Goal: Transaction & Acquisition: Purchase product/service

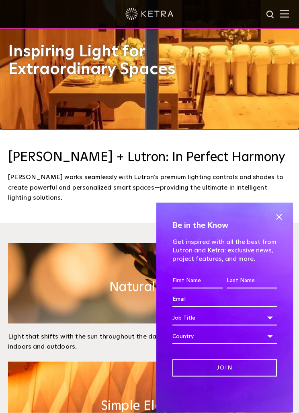
scroll to position [284, 0]
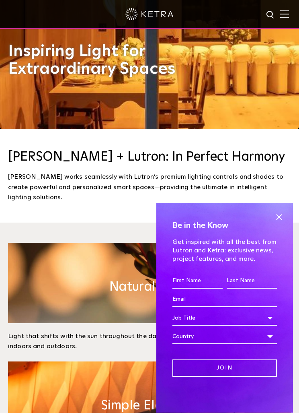
click at [275, 223] on span at bounding box center [279, 217] width 12 height 12
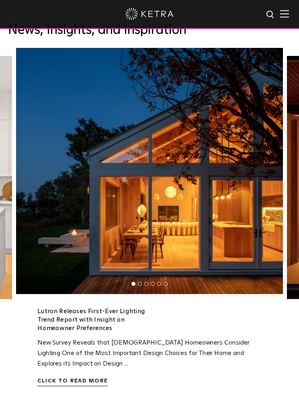
scroll to position [1690, 0]
click at [139, 286] on li "2" at bounding box center [140, 284] width 4 height 4
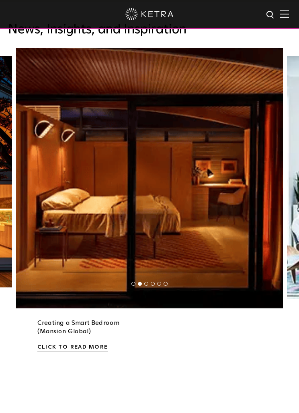
click at [141, 308] on img at bounding box center [149, 174] width 267 height 267
click at [145, 286] on li "3" at bounding box center [146, 284] width 4 height 4
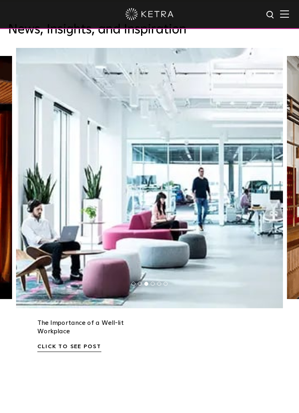
click at [147, 286] on li "3" at bounding box center [146, 284] width 4 height 4
click at [151, 289] on ul "1 2 3 4 5 6" at bounding box center [149, 284] width 299 height 10
click at [151, 286] on li "4" at bounding box center [153, 284] width 4 height 4
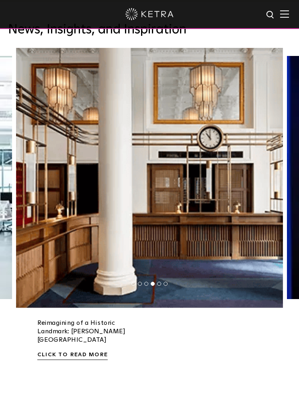
click at [155, 286] on li "4" at bounding box center [153, 284] width 4 height 4
click at [154, 286] on li "4" at bounding box center [153, 284] width 4 height 4
click at [157, 289] on ul "1 2 3 4 5 6" at bounding box center [149, 284] width 299 height 10
click at [159, 286] on li "5" at bounding box center [159, 284] width 4 height 4
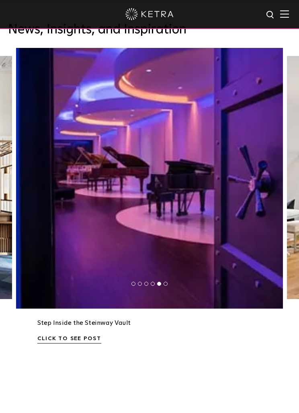
click at [161, 308] on img at bounding box center [149, 174] width 267 height 267
click at [165, 286] on li "6" at bounding box center [166, 284] width 4 height 4
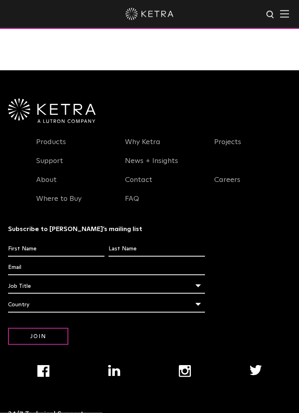
scroll to position [2033, 0]
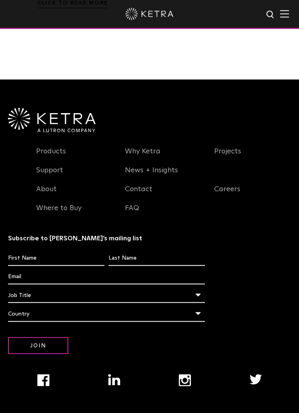
click at [44, 165] on link "Products" at bounding box center [51, 156] width 30 height 19
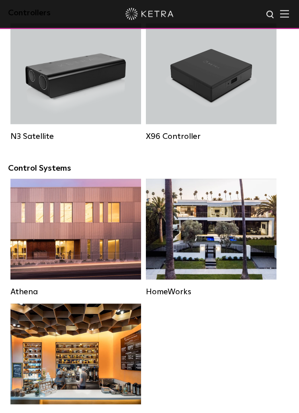
scroll to position [1260, 0]
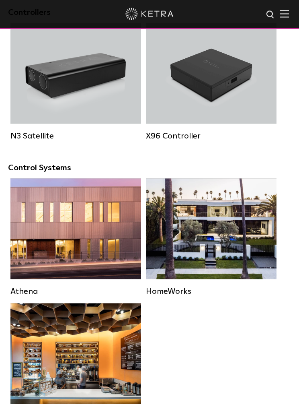
click at [212, 245] on div "Residential Solution" at bounding box center [211, 229] width 131 height 101
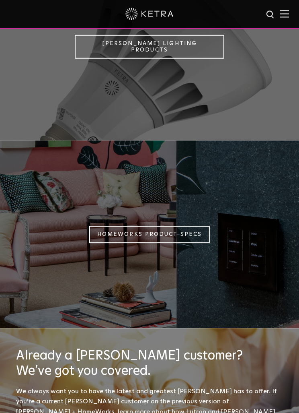
scroll to position [756, 0]
click at [111, 243] on link "Homeworks Product Specs" at bounding box center [149, 233] width 121 height 17
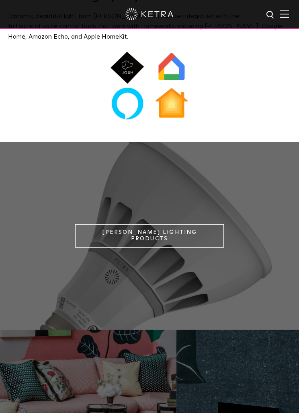
scroll to position [565, 0]
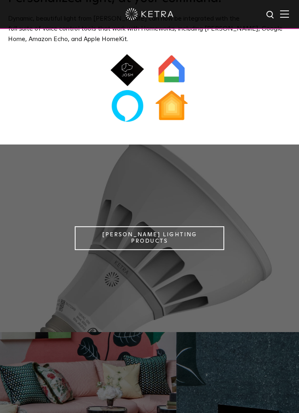
click at [108, 249] on link "Ketra Lighting Products" at bounding box center [150, 238] width 150 height 24
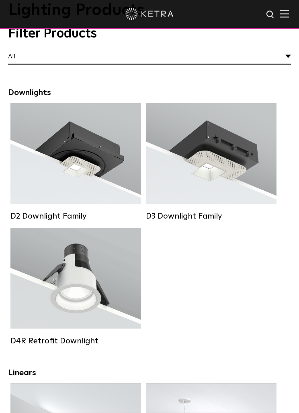
scroll to position [59, 0]
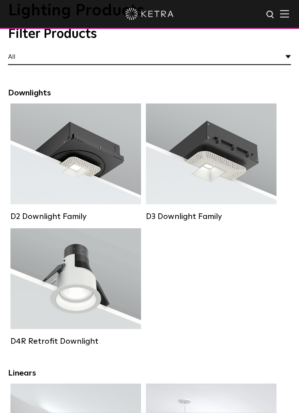
click at [196, 221] on div "D3 Downlight Family" at bounding box center [211, 217] width 131 height 10
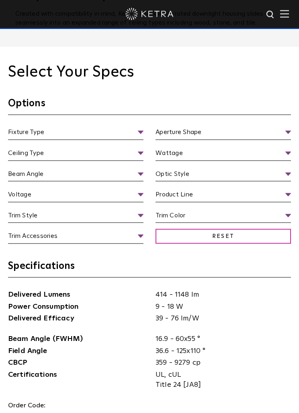
scroll to position [844, 0]
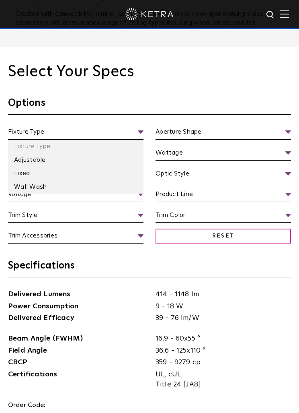
click at [21, 167] on li "Adjustable" at bounding box center [76, 160] width 136 height 14
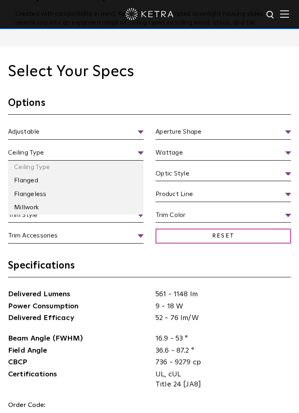
click at [27, 201] on li "Flangeless" at bounding box center [76, 195] width 136 height 14
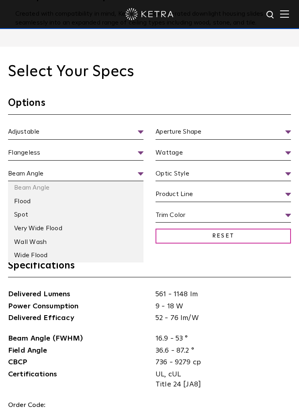
click at [30, 249] on li "Wall Wash" at bounding box center [76, 242] width 136 height 14
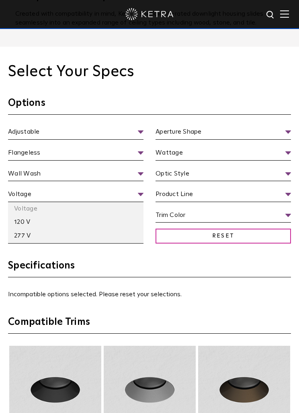
click at [19, 229] on li "120 V" at bounding box center [76, 222] width 136 height 14
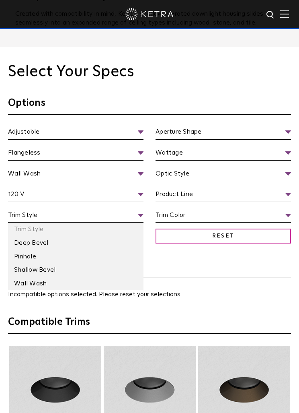
click at [28, 291] on li "Wall Wash" at bounding box center [76, 284] width 136 height 14
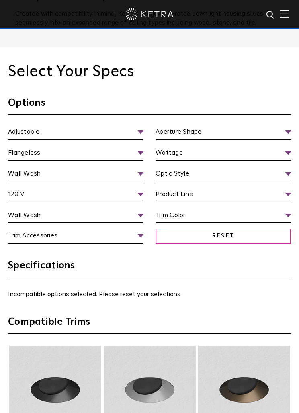
click at [15, 223] on span "Wall Wash" at bounding box center [76, 216] width 136 height 13
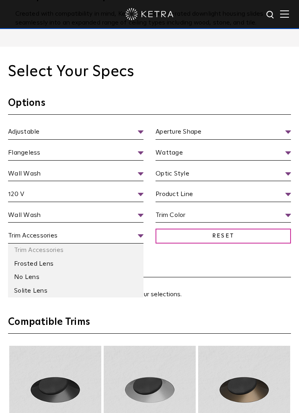
click at [20, 271] on li "Frosted Lens" at bounding box center [76, 264] width 136 height 14
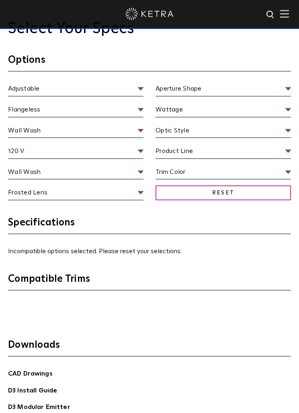
scroll to position [888, 0]
click at [20, 200] on span "Frosted Lens" at bounding box center [76, 193] width 136 height 13
click at [21, 200] on span "Frosted Lens" at bounding box center [76, 193] width 136 height 13
click at [34, 200] on span "Frosted Lens" at bounding box center [76, 193] width 136 height 13
click at [134, 200] on span "Frosted Lens" at bounding box center [76, 193] width 136 height 13
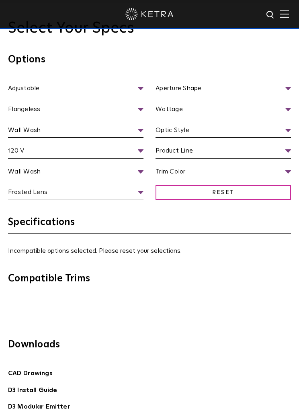
click at [136, 200] on span "Frosted Lens" at bounding box center [76, 193] width 136 height 13
click at [164, 200] on span "Reset" at bounding box center [224, 192] width 136 height 15
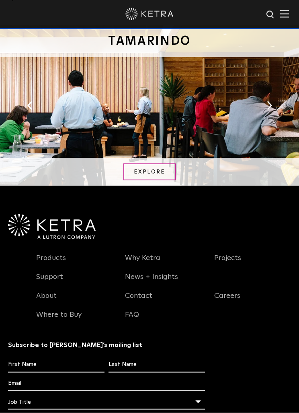
scroll to position [1619, 0]
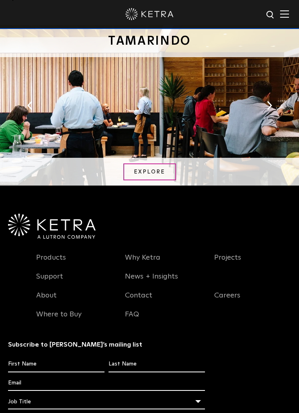
click at [59, 327] on link "Where to Buy" at bounding box center [58, 319] width 45 height 19
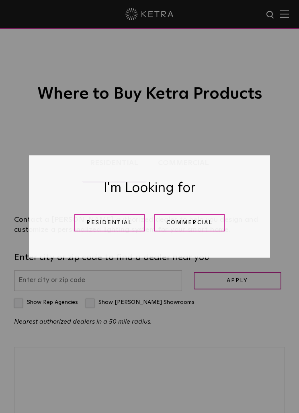
click at [101, 225] on link "Residential" at bounding box center [109, 222] width 70 height 17
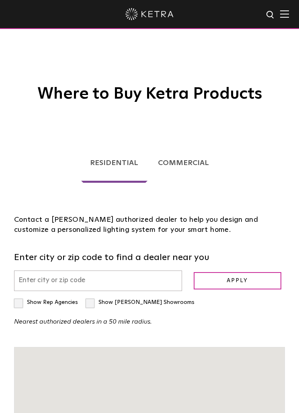
scroll to position [158, 0]
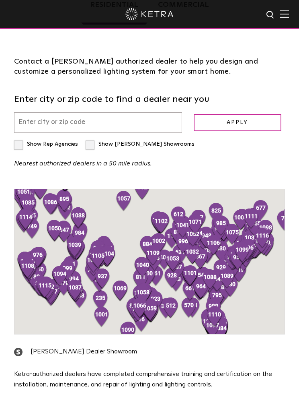
click at [27, 133] on input "text" at bounding box center [98, 122] width 168 height 21
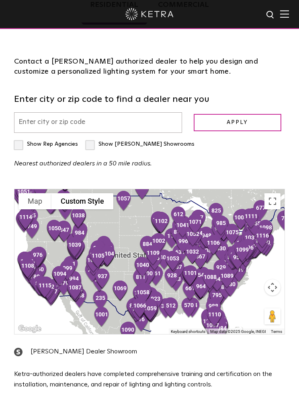
scroll to position [130, 0]
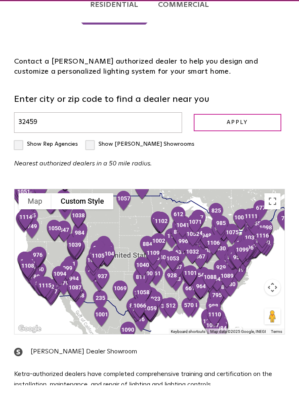
type input "32459"
click at [246, 142] on input "Apply" at bounding box center [238, 150] width 88 height 17
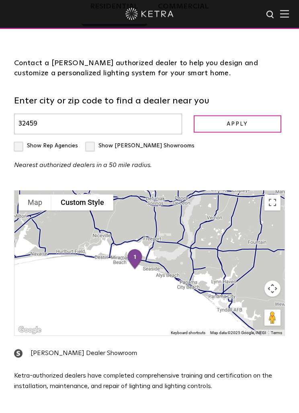
scroll to position [157, 0]
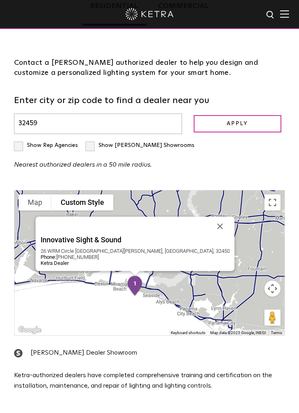
click at [106, 237] on link "Innovative Sight & Sound" at bounding box center [136, 241] width 190 height 10
